Goal: Task Accomplishment & Management: Complete application form

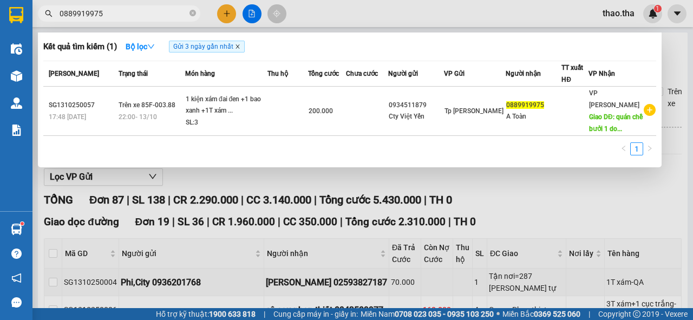
type input "0889919975"
click at [237, 49] on icon "close" at bounding box center [237, 46] width 5 height 5
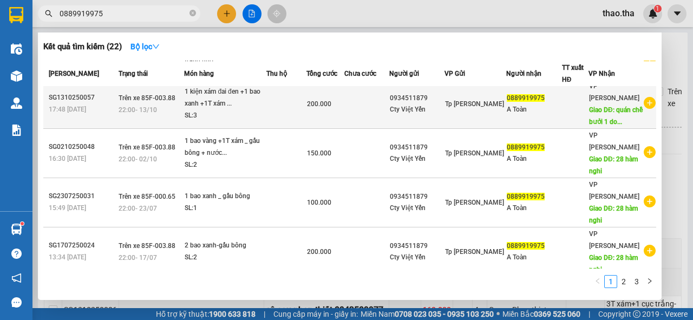
scroll to position [87, 0]
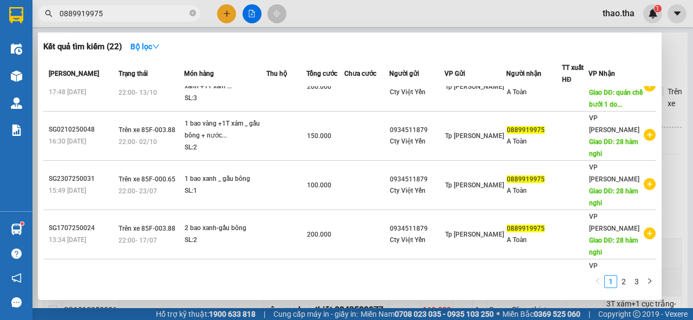
drag, startPoint x: 115, startPoint y: 15, endPoint x: 54, endPoint y: 18, distance: 61.3
click at [54, 18] on span "0889919975" at bounding box center [119, 13] width 162 height 16
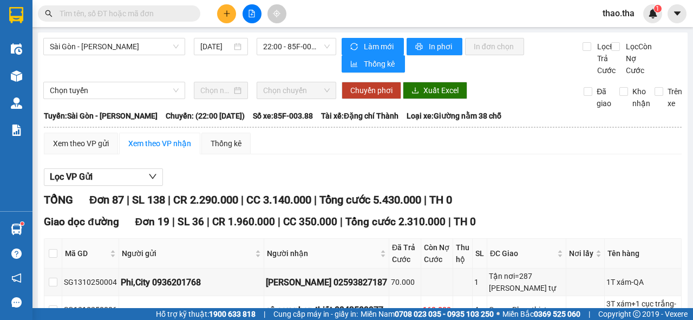
click at [617, 11] on span "thao.tha" at bounding box center [618, 13] width 49 height 14
click at [624, 35] on span "Đăng xuất" at bounding box center [632, 34] width 45 height 12
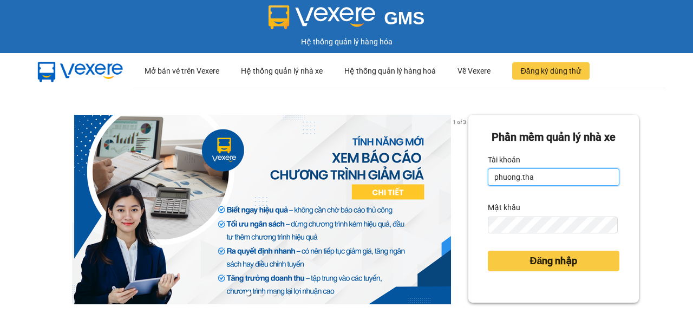
click at [555, 186] on input "phuong.tha" at bounding box center [553, 176] width 131 height 17
type input "tien.tha"
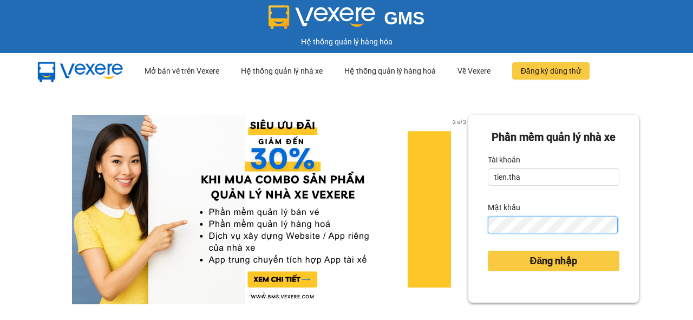
click at [482, 249] on div "Phần mềm quản lý nhà xe Tài khoản tien.tha Mật khẩu Đăng nhập" at bounding box center [553, 209] width 170 height 188
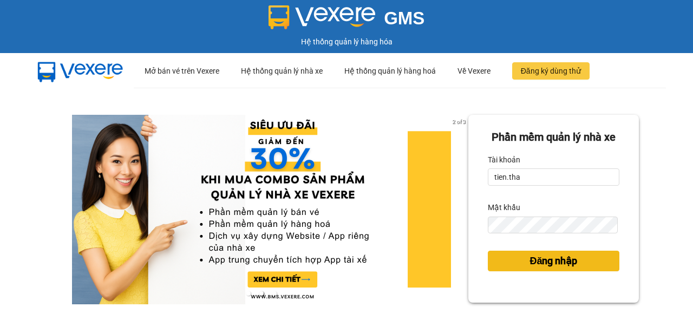
click at [545, 268] on span "Đăng nhập" at bounding box center [553, 260] width 48 height 15
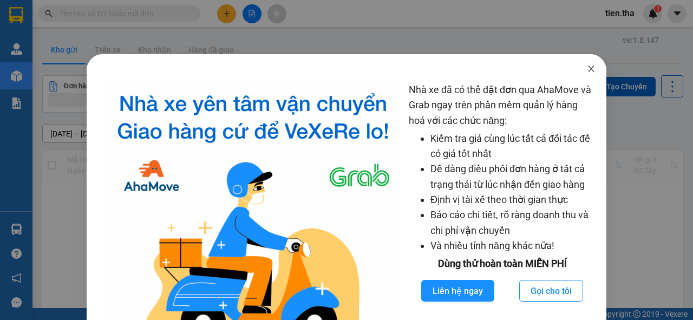
click at [588, 67] on icon "close" at bounding box center [591, 68] width 6 height 6
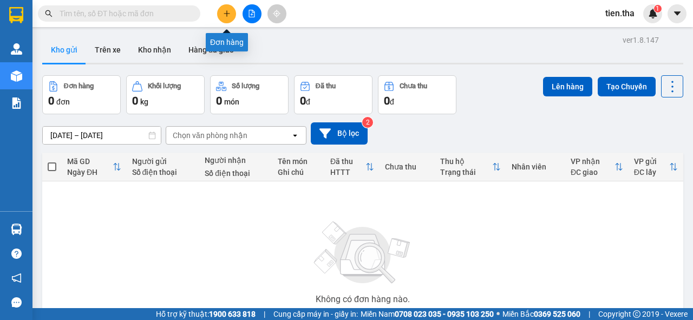
click at [225, 11] on icon "plus" at bounding box center [227, 14] width 8 height 8
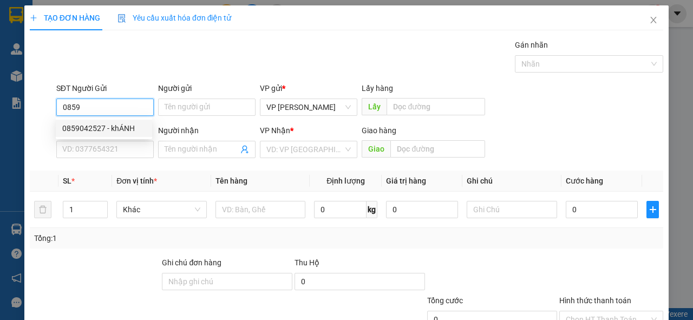
click at [130, 128] on div "0859042527 - khÁNH" at bounding box center [103, 128] width 83 height 12
type input "0859042527"
type input "khÁNH"
type input "0386729421"
type input "cúc"
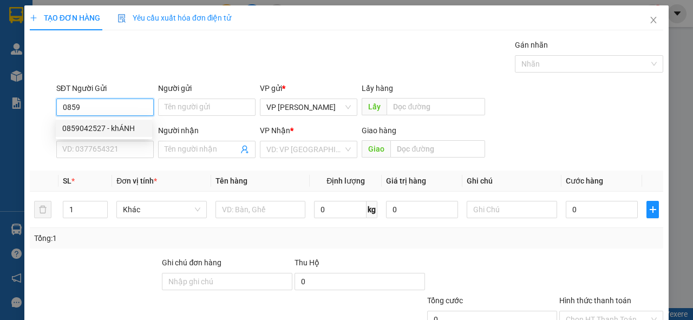
type input "tráng bom"
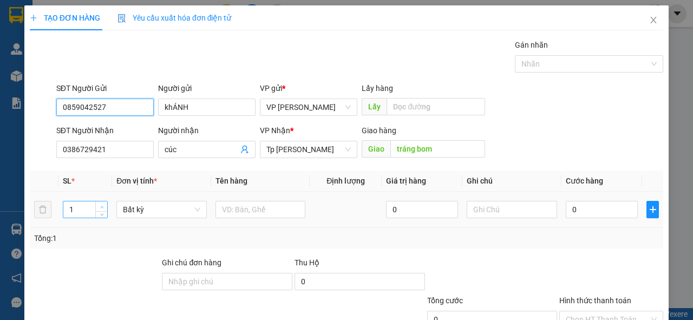
type input "0859042527"
type input "2"
click at [104, 206] on span "up" at bounding box center [101, 206] width 6 height 6
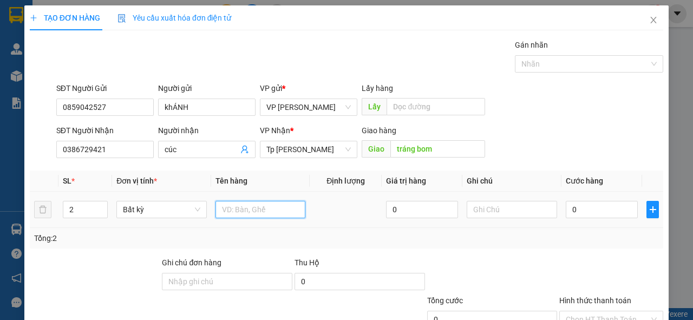
click at [258, 212] on input "text" at bounding box center [260, 209] width 90 height 17
type input "2 bị táo"
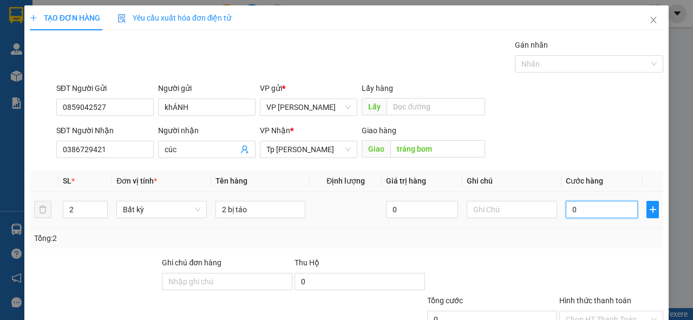
click at [591, 216] on input "0" at bounding box center [601, 209] width 72 height 17
type input "1"
type input "10"
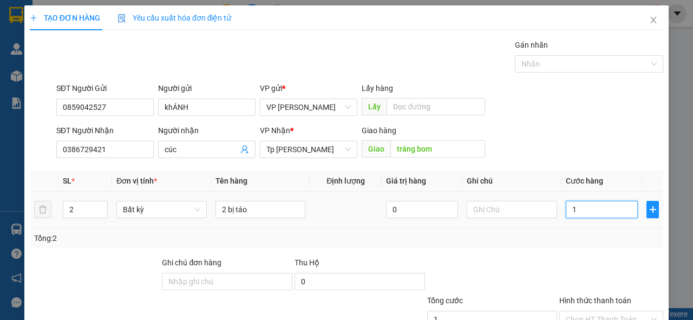
type input "10"
type input "100"
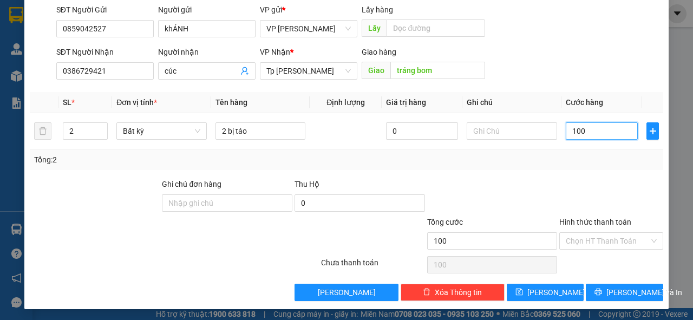
scroll to position [80, 0]
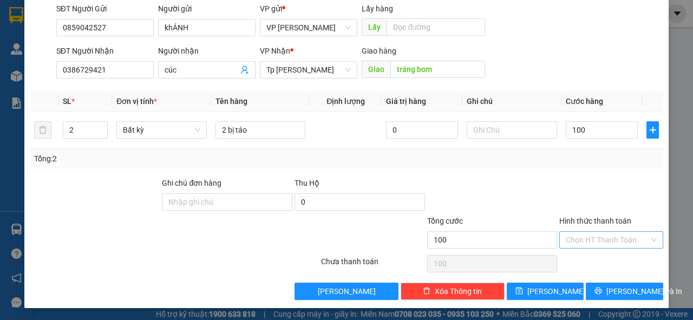
type input "100.000"
click at [591, 239] on input "Hình thức thanh toán" at bounding box center [606, 240] width 83 height 16
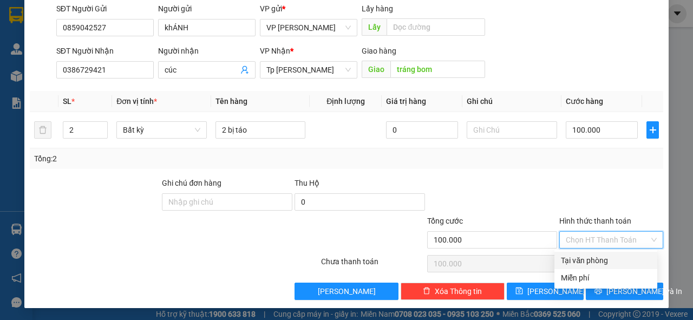
click at [593, 258] on div "Tại văn phòng" at bounding box center [606, 260] width 90 height 12
type input "0"
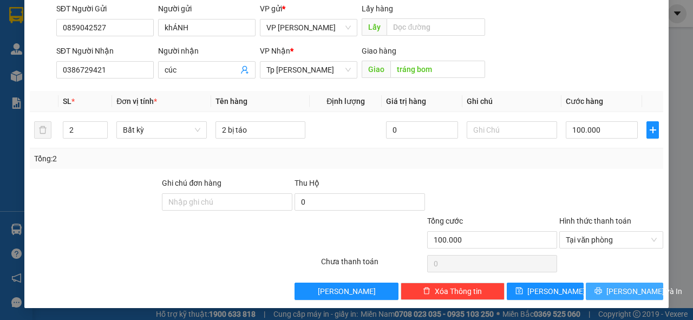
click at [620, 286] on span "Lưu và In" at bounding box center [644, 291] width 76 height 12
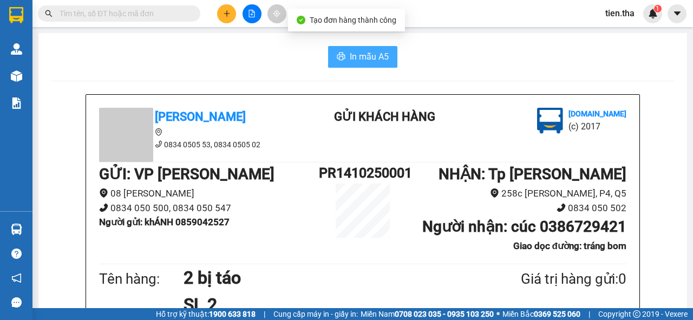
click at [367, 52] on span "In mẫu A5" at bounding box center [369, 57] width 39 height 14
